Goal: Task Accomplishment & Management: Complete application form

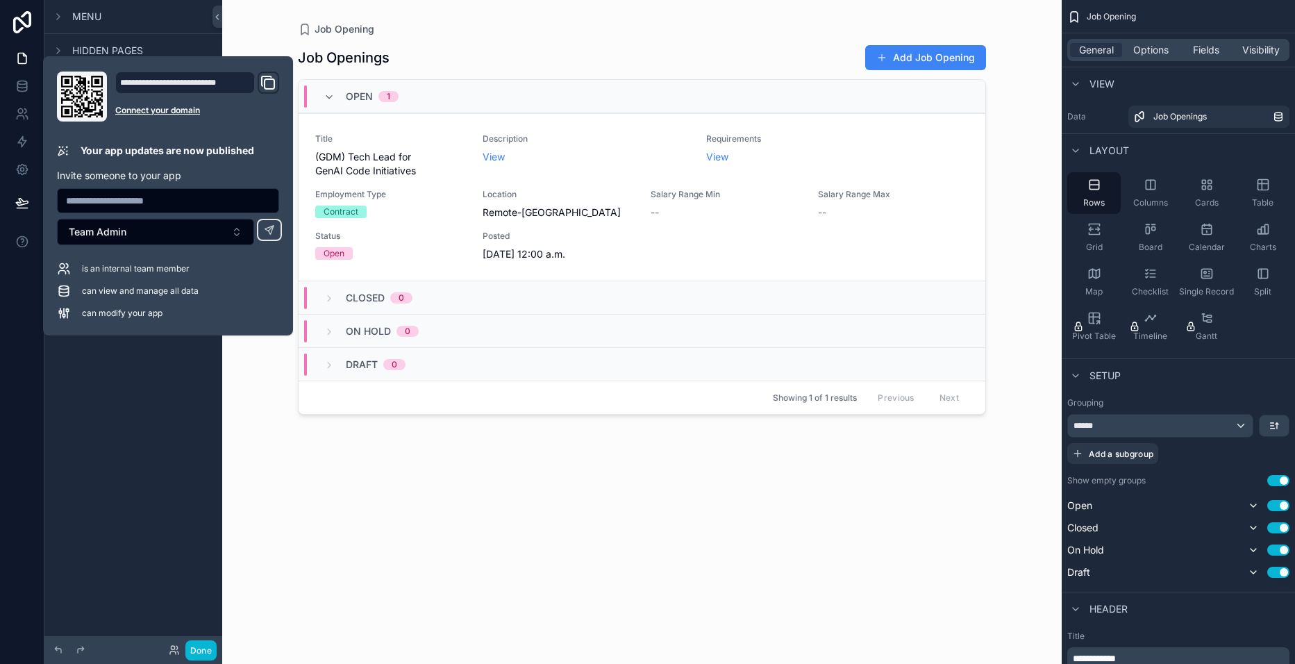
click at [263, 10] on div "Job Opening Job Openings Add Job Opening Open 1 Title (GDM) Tech Lead for GenAI…" at bounding box center [641, 332] width 839 height 664
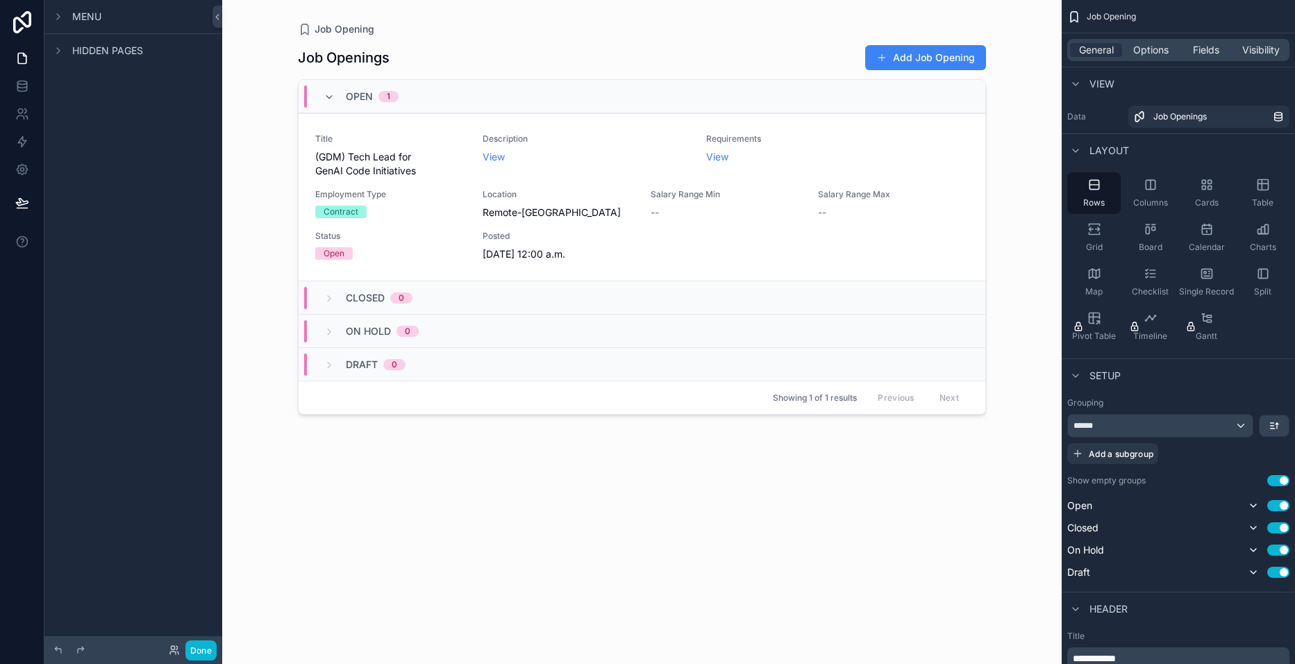
click at [900, 62] on div "scrollable content" at bounding box center [642, 323] width 710 height 647
click at [903, 61] on button "Add Job Opening" at bounding box center [925, 57] width 121 height 25
